Goal: Check status: Check status

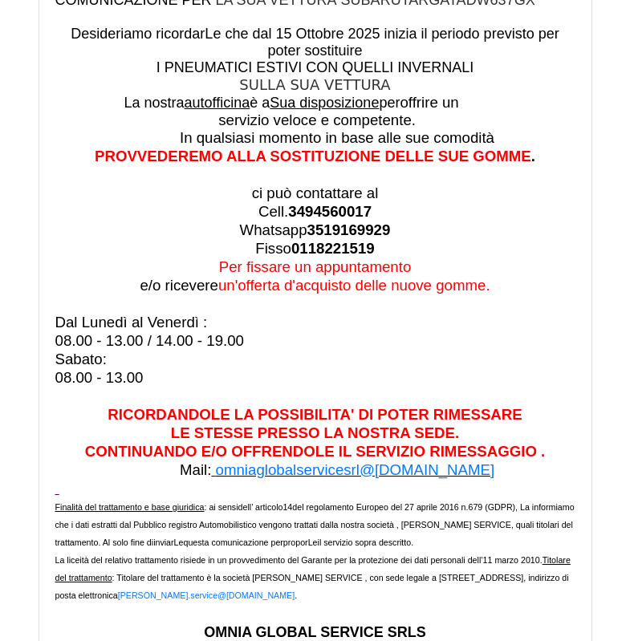
scroll to position [44802, 0]
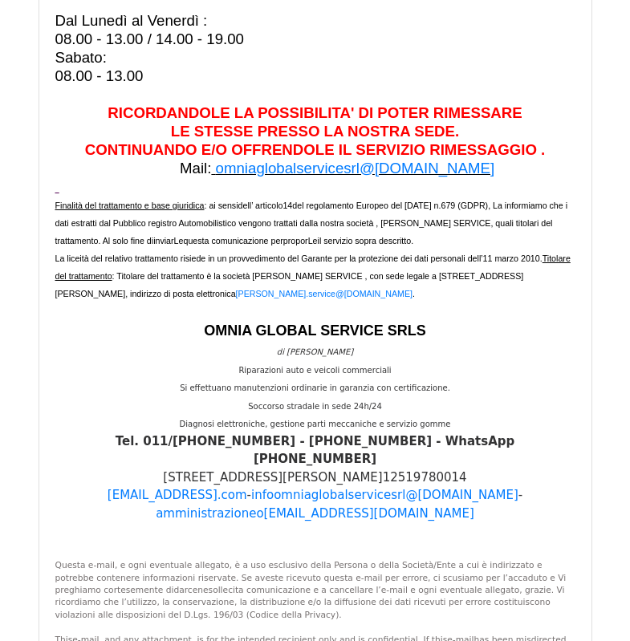
scroll to position [4093, 0]
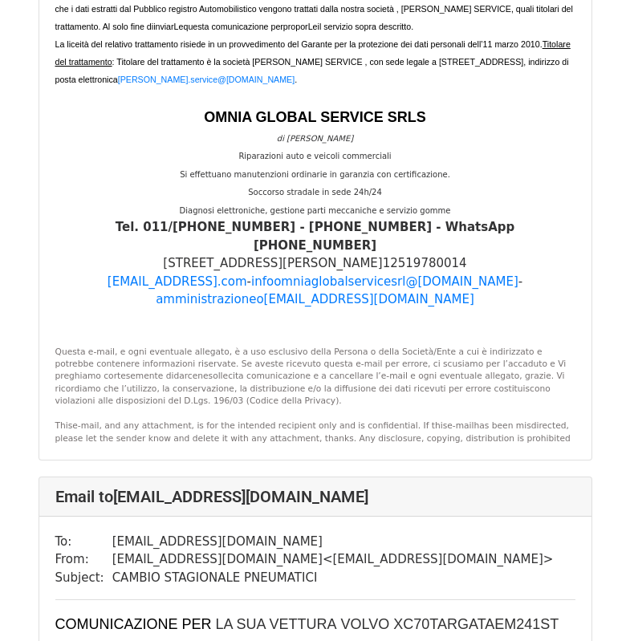
scroll to position [802, 0]
